Goal: Transaction & Acquisition: Purchase product/service

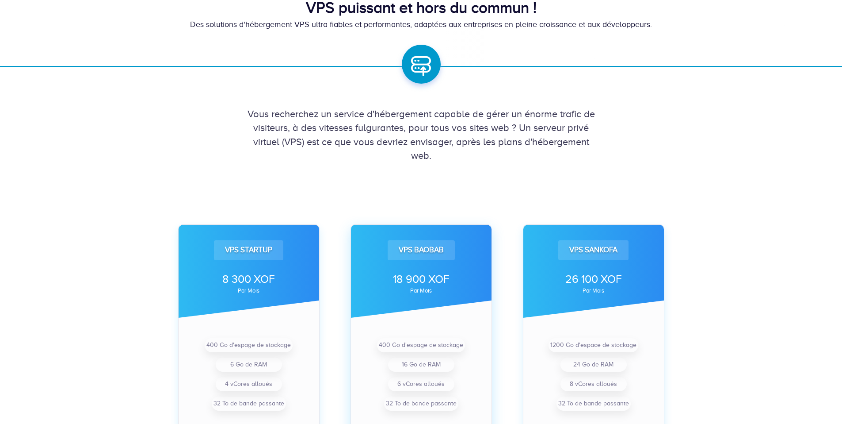
scroll to position [265, 0]
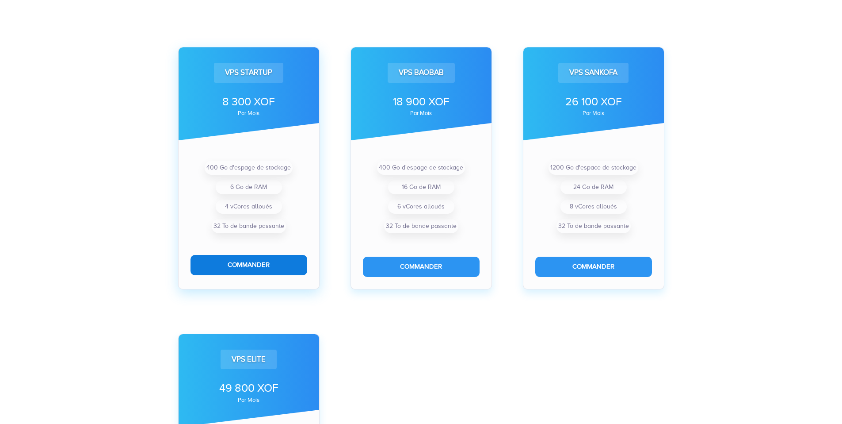
click at [286, 262] on button "Commander" at bounding box center [249, 265] width 117 height 20
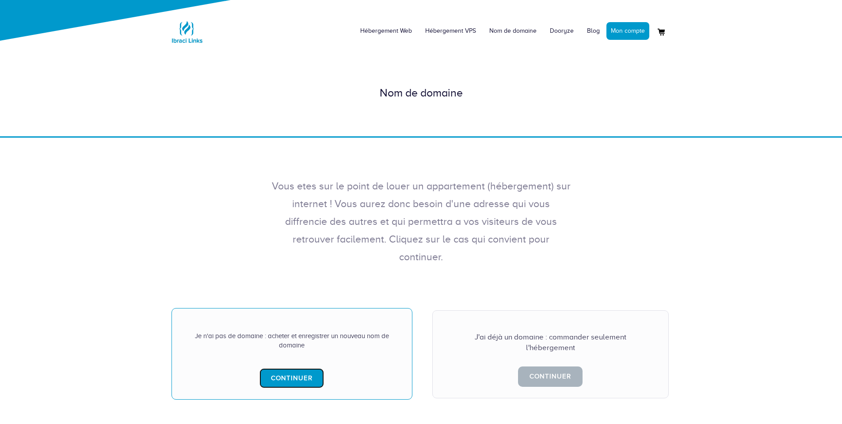
click at [306, 368] on link "Continuer" at bounding box center [292, 378] width 65 height 20
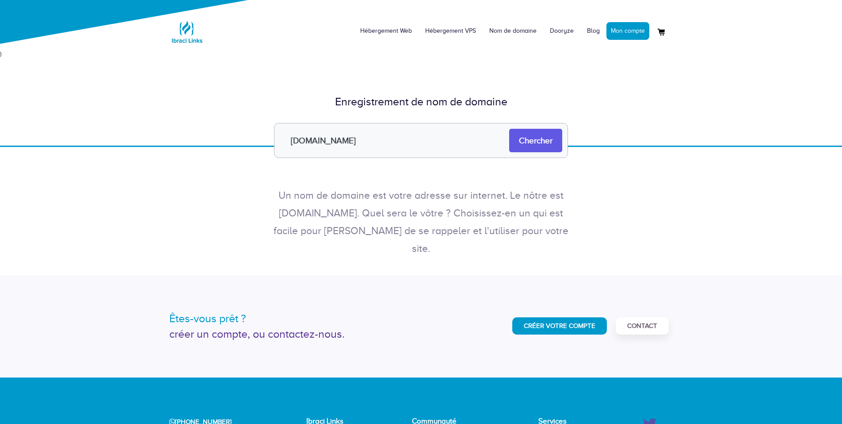
type input "[DOMAIN_NAME]"
click at [534, 142] on input "Chercher" at bounding box center [535, 140] width 53 height 23
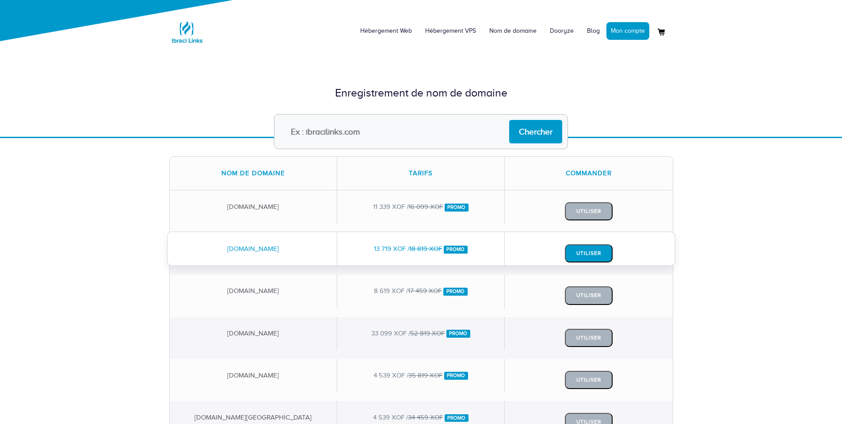
click at [577, 254] on button "Utiliser" at bounding box center [589, 253] width 48 height 18
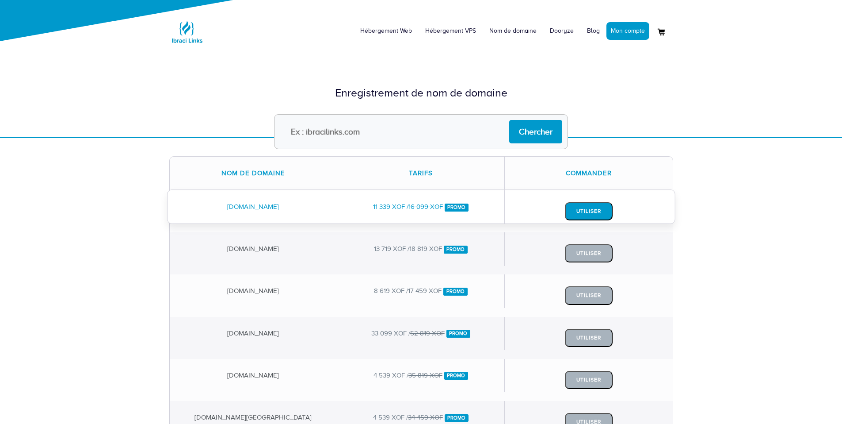
click at [579, 204] on button "Utiliser" at bounding box center [589, 211] width 48 height 18
click at [459, 31] on link "Hébergement VPS" at bounding box center [451, 31] width 64 height 27
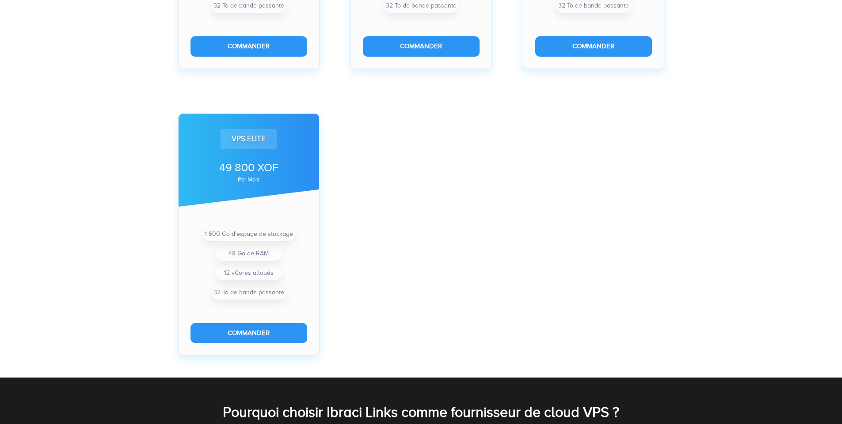
scroll to position [486, 0]
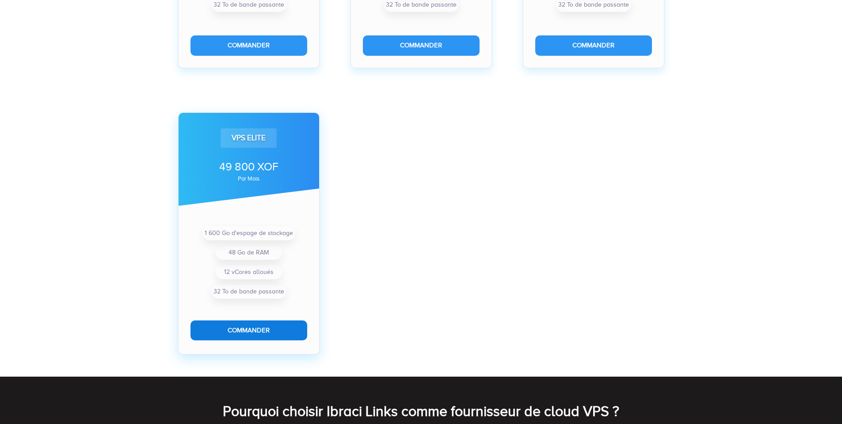
click at [265, 332] on button "Commander" at bounding box center [249, 330] width 117 height 20
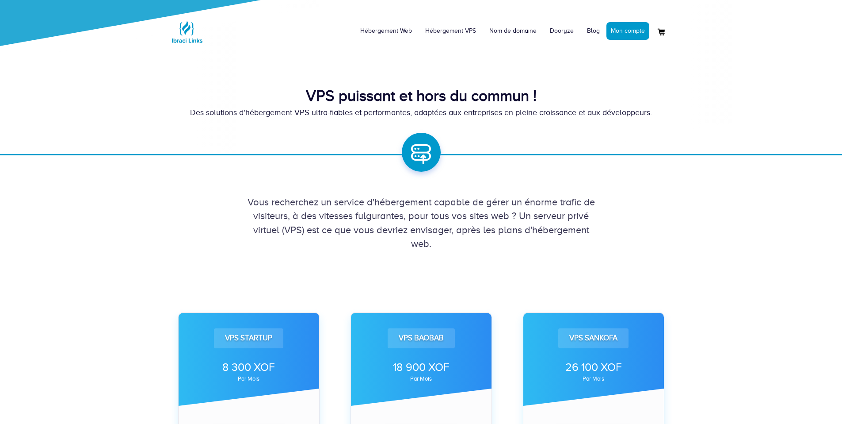
scroll to position [486, 0]
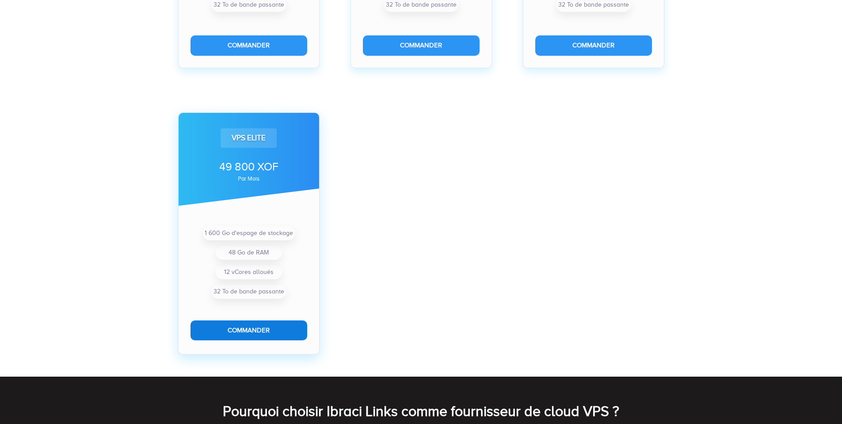
click at [256, 333] on button "Commander" at bounding box center [249, 330] width 117 height 20
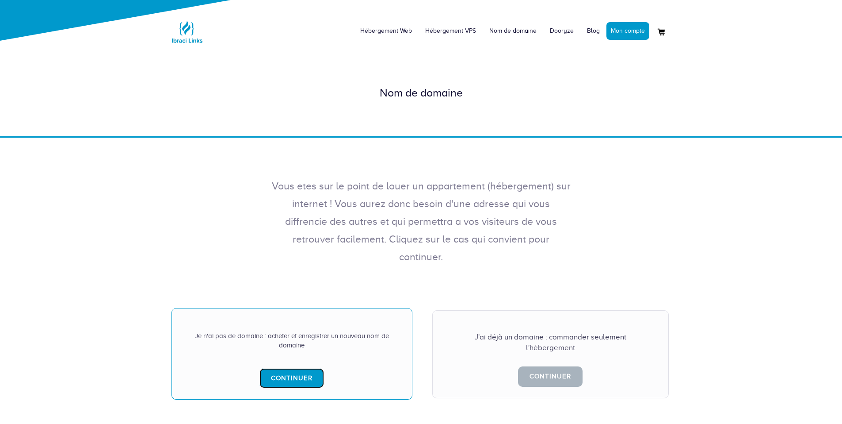
click at [281, 368] on link "Continuer" at bounding box center [292, 378] width 65 height 20
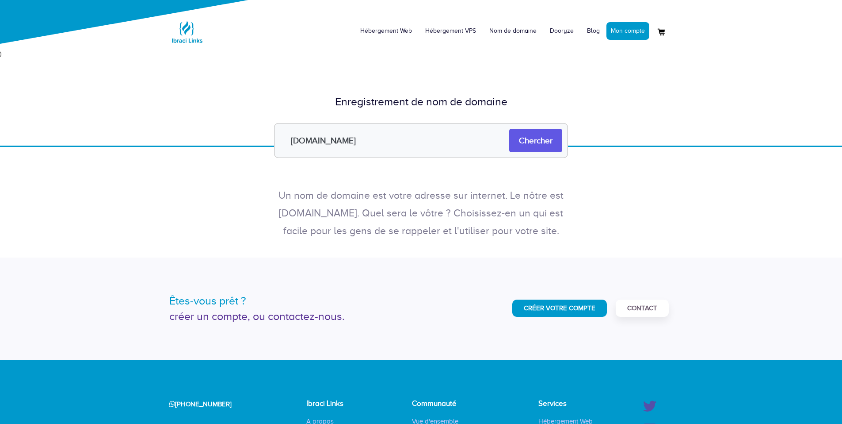
type input "[DOMAIN_NAME]"
click at [535, 136] on input "Chercher" at bounding box center [535, 140] width 53 height 23
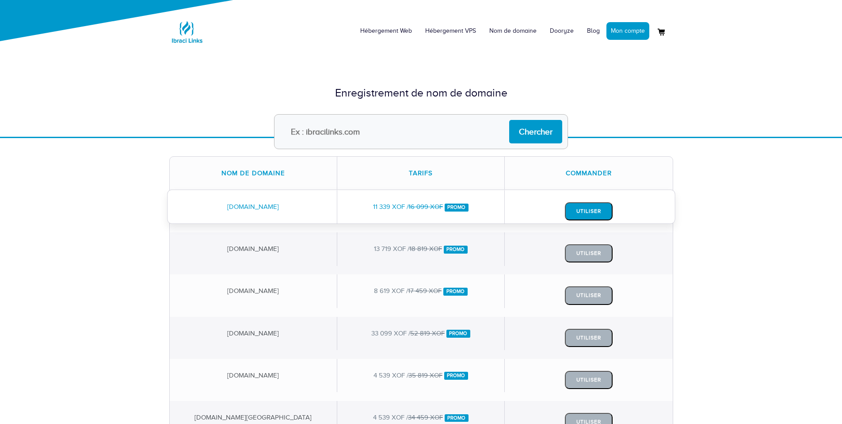
click at [593, 207] on button "Utiliser" at bounding box center [589, 211] width 48 height 18
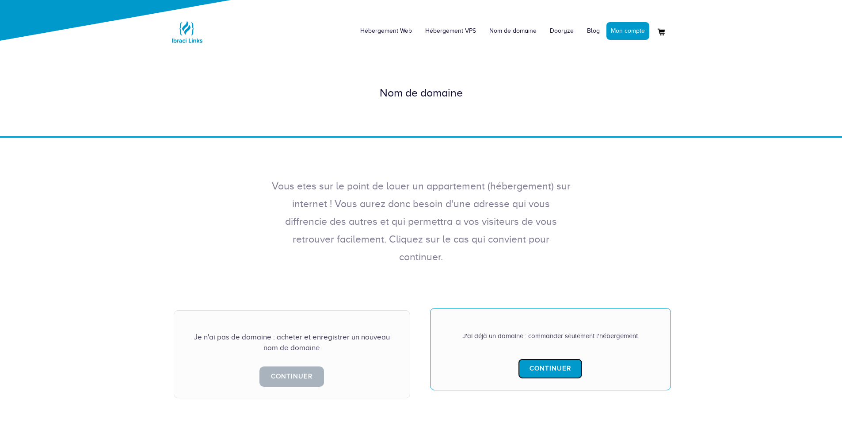
click at [560, 358] on link "Continuer" at bounding box center [550, 368] width 65 height 20
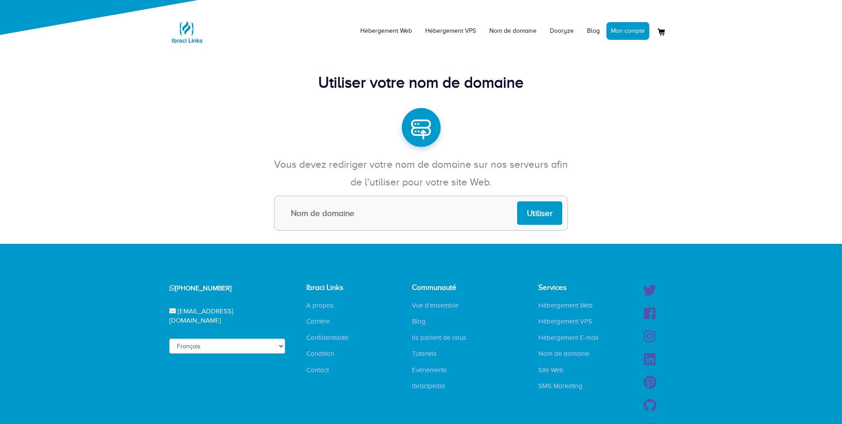
click at [401, 213] on input "text" at bounding box center [421, 212] width 294 height 35
paste input "sissan-sissan.net"
type input "sissan-sissan.net"
click at [529, 214] on input "Utiliser" at bounding box center [539, 212] width 45 height 23
